Goal: Information Seeking & Learning: Check status

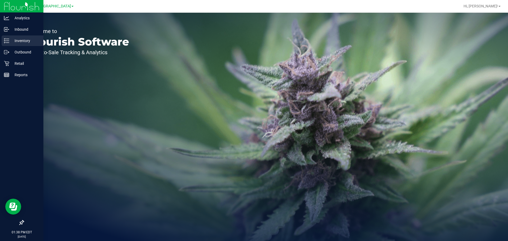
click at [6, 43] on icon at bounding box center [6, 40] width 5 height 5
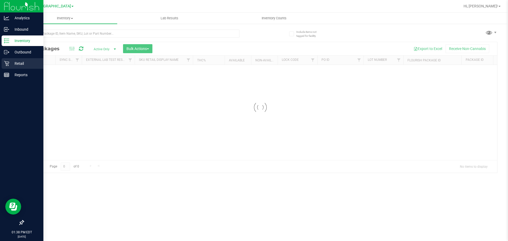
click at [24, 68] on div "Retail" at bounding box center [23, 63] width 42 height 11
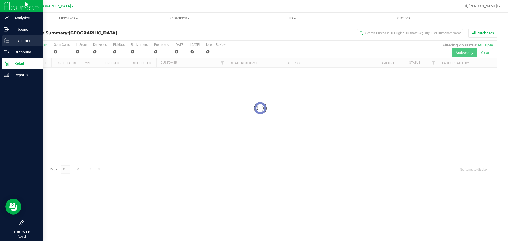
click at [6, 44] on div "Inventory" at bounding box center [23, 40] width 42 height 11
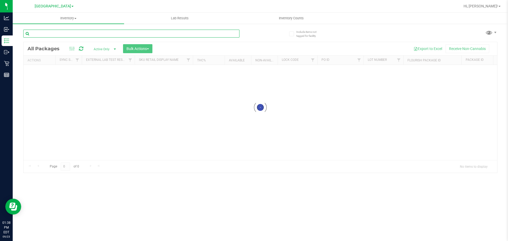
click at [69, 34] on input "text" at bounding box center [131, 34] width 216 height 8
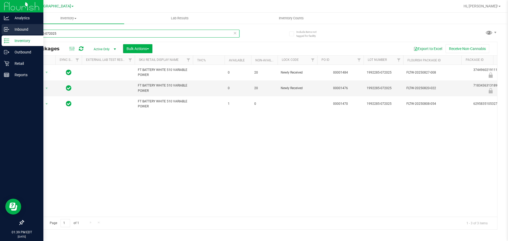
drag, startPoint x: 76, startPoint y: 34, endPoint x: 0, endPoint y: 29, distance: 76.6
click at [0, 29] on div "Analytics Inbound Inventory Outbound Retail Reports 01:39 PM EDT [DATE] 09/23 […" at bounding box center [254, 120] width 508 height 241
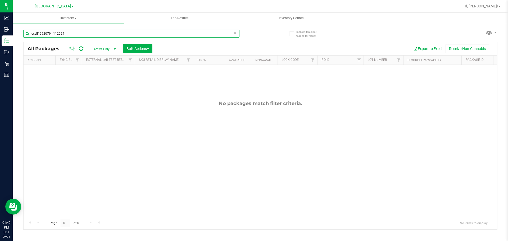
drag, startPoint x: 68, startPoint y: 32, endPoint x: 38, endPoint y: 31, distance: 30.4
click at [38, 31] on input "ccell1992079 - 112024" at bounding box center [131, 34] width 216 height 8
type input "ccell"
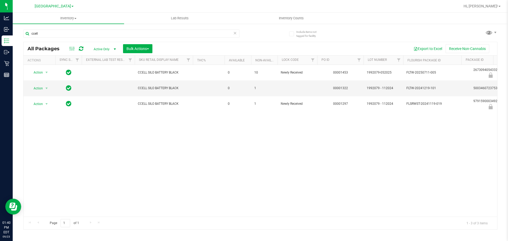
click at [128, 127] on div "Action Action Edit attributes Global inventory Locate package Package audit log…" at bounding box center [260, 141] width 473 height 152
click at [300, 140] on div "Action Action Edit attributes Global inventory Locate package Package audit log…" at bounding box center [260, 141] width 473 height 152
